Goal: Transaction & Acquisition: Purchase product/service

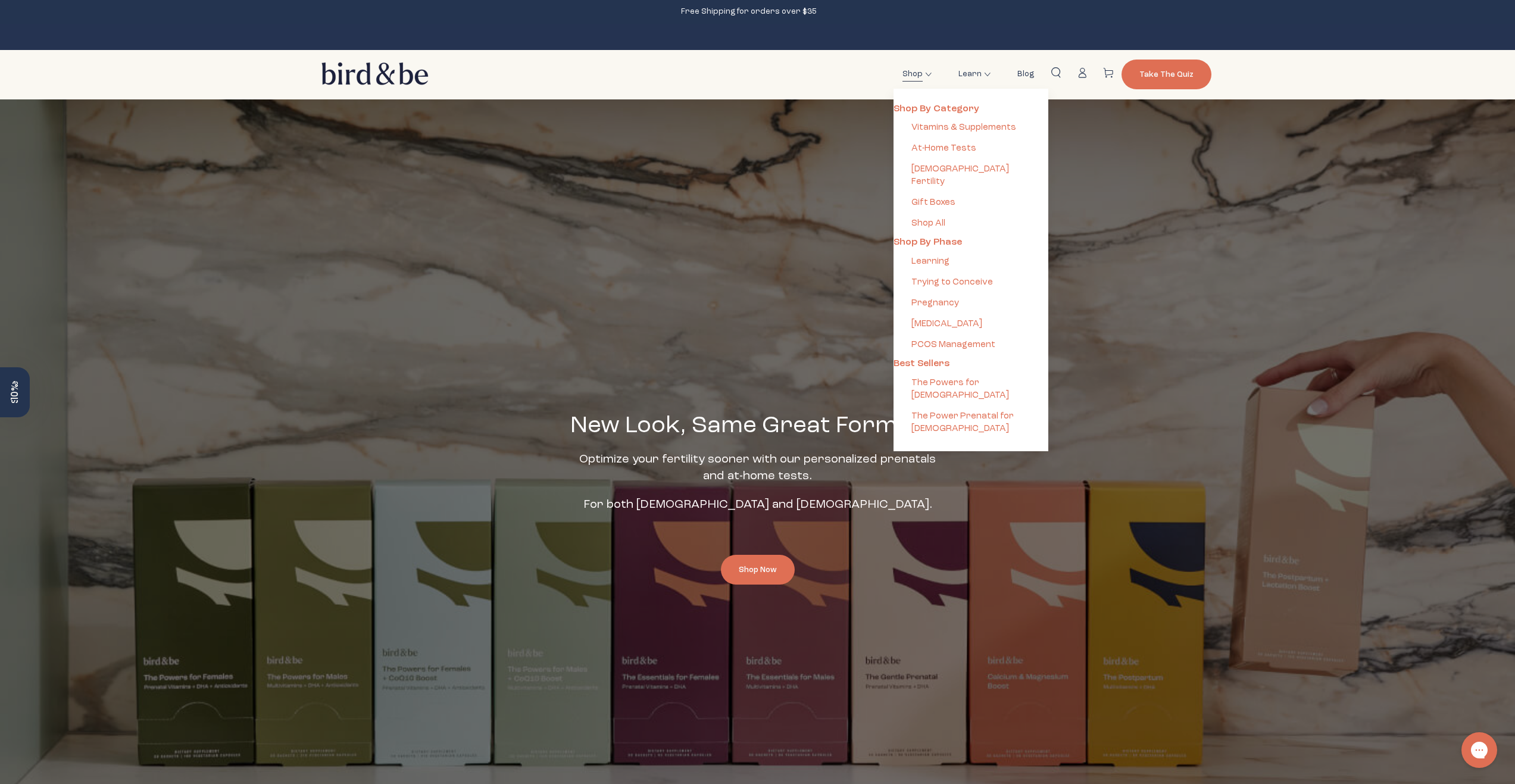
click at [945, 145] on span "At-Home Tests" at bounding box center [944, 148] width 65 height 13
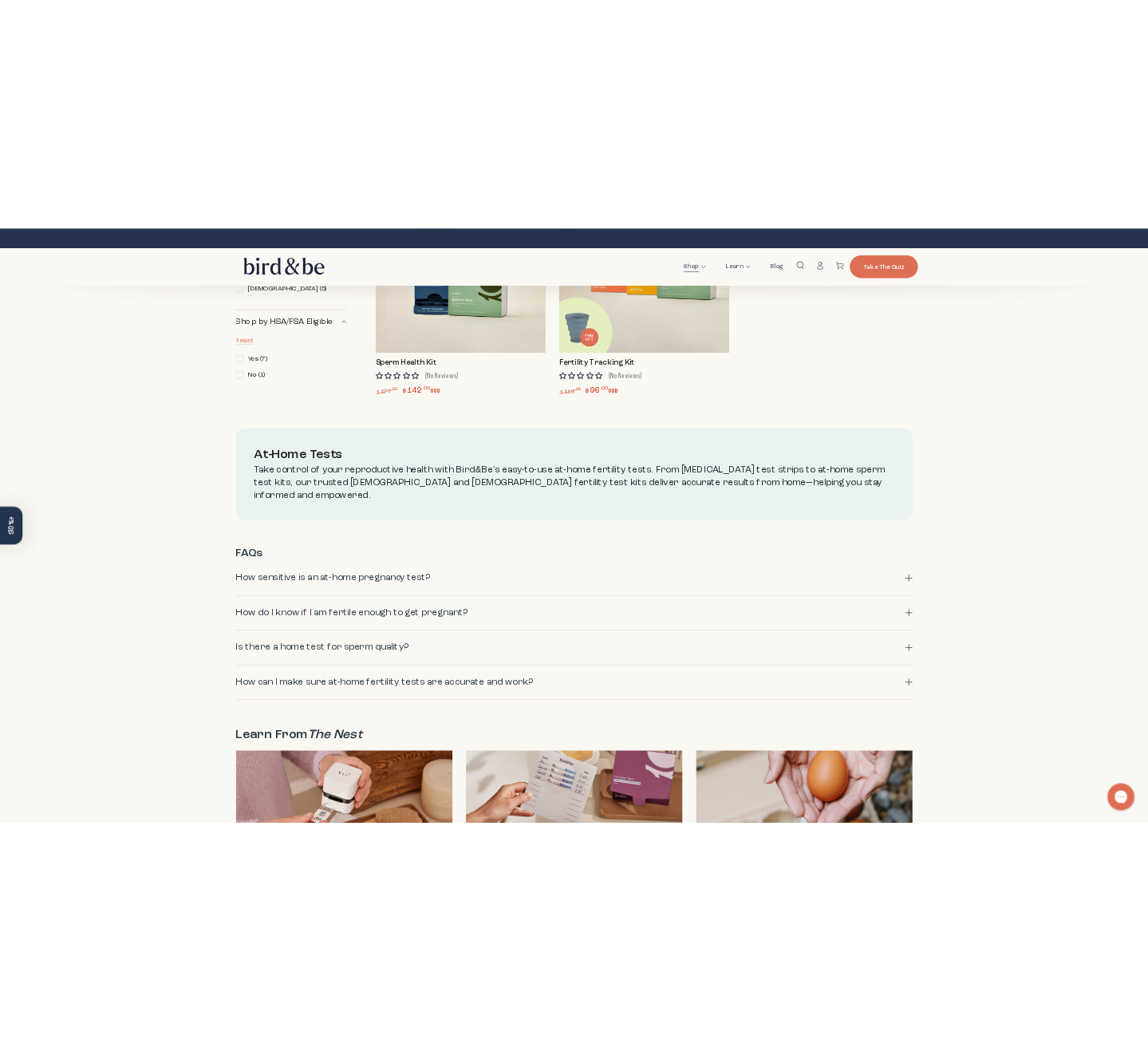
scroll to position [1464, 0]
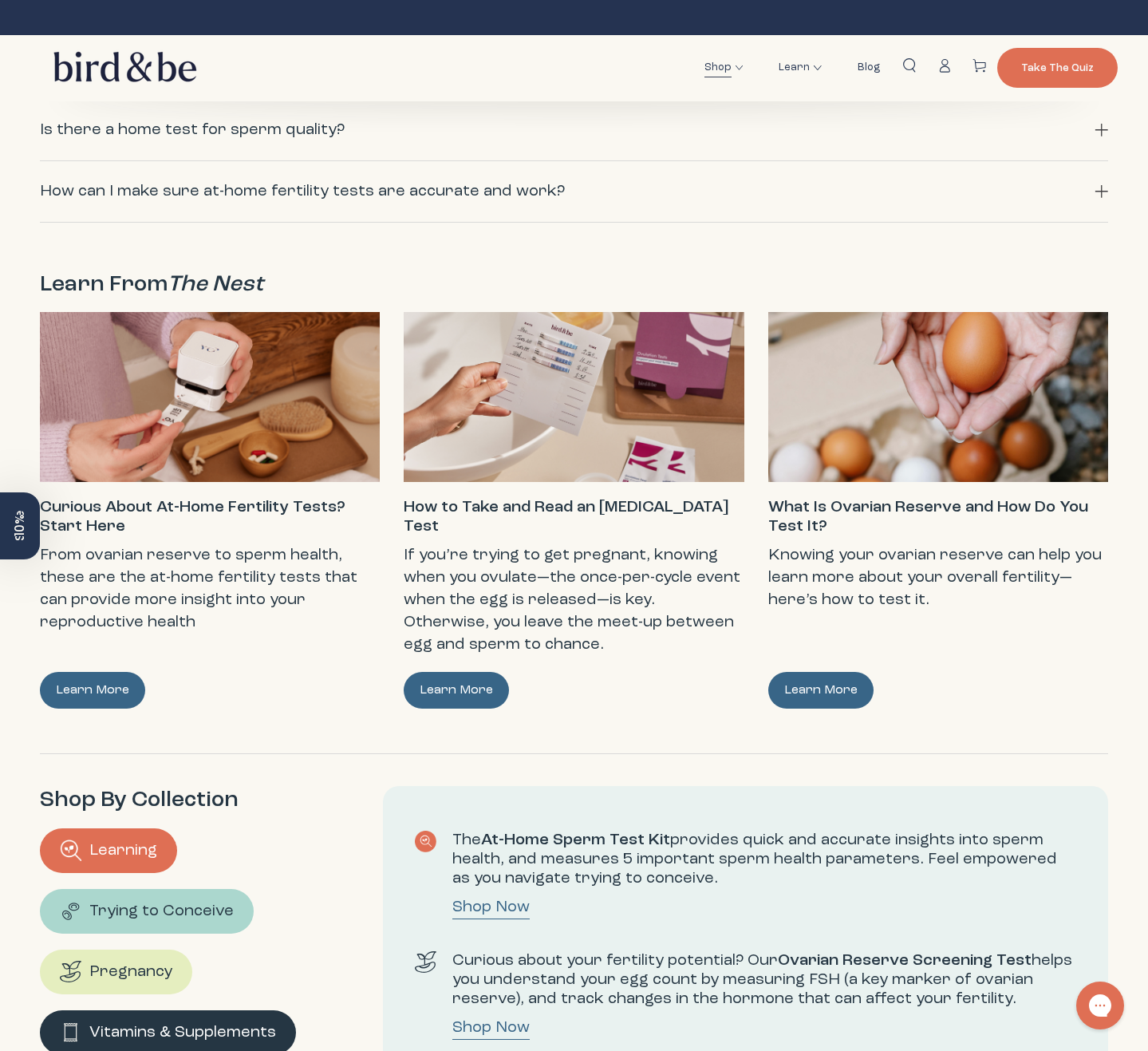
scroll to position [2015, 0]
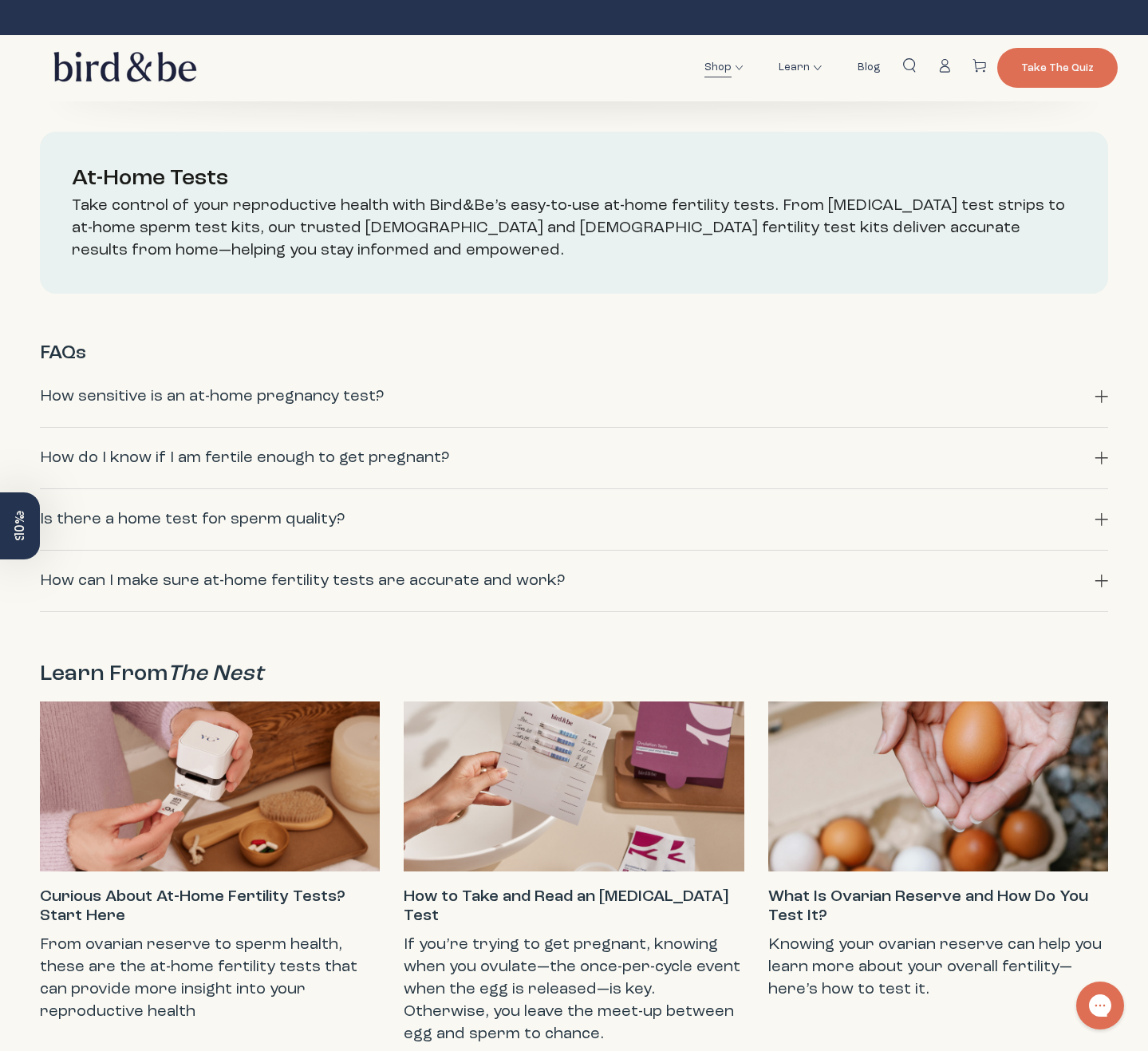
scroll to position [1616, 0]
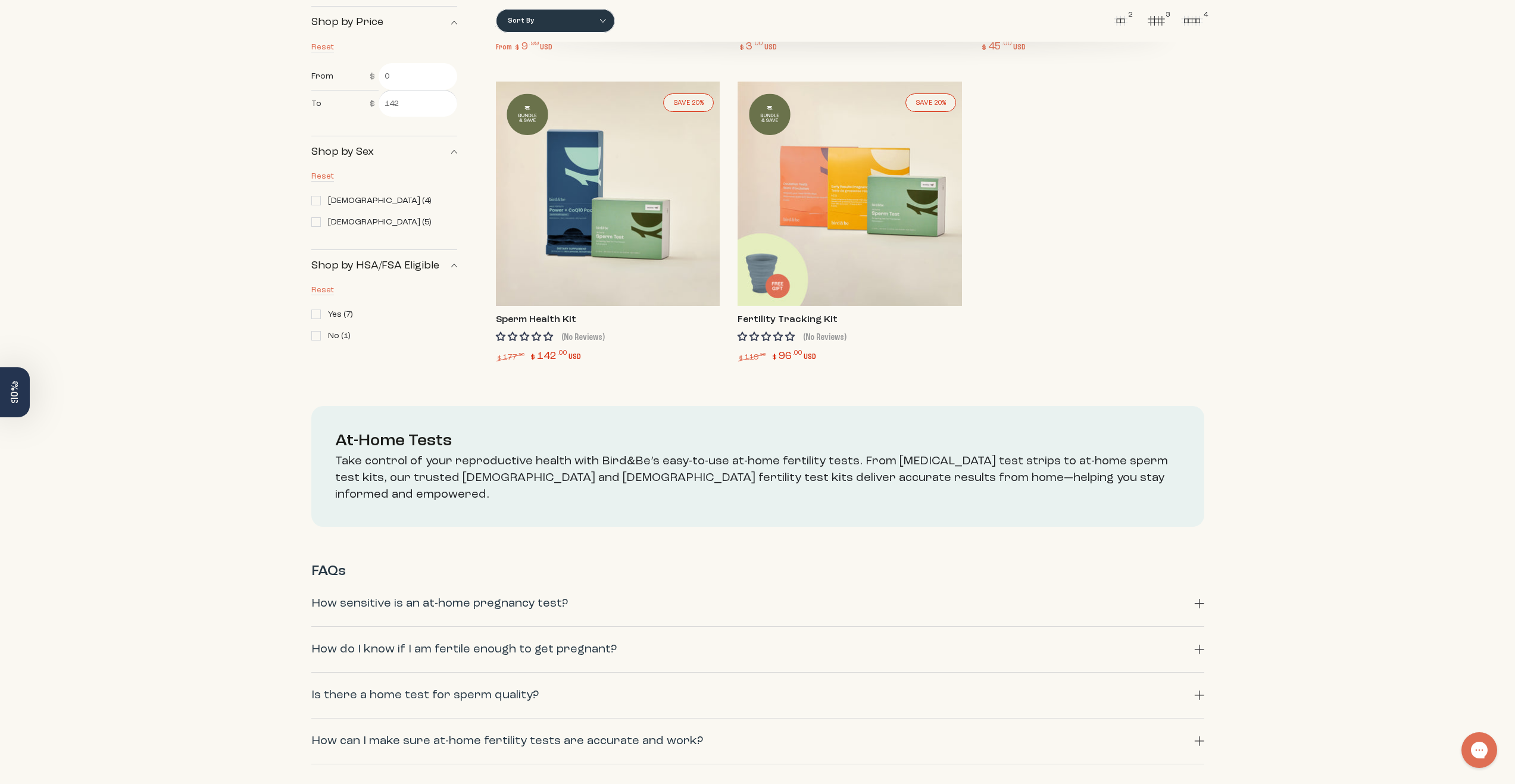
scroll to position [1488, 0]
